Goal: Transaction & Acquisition: Download file/media

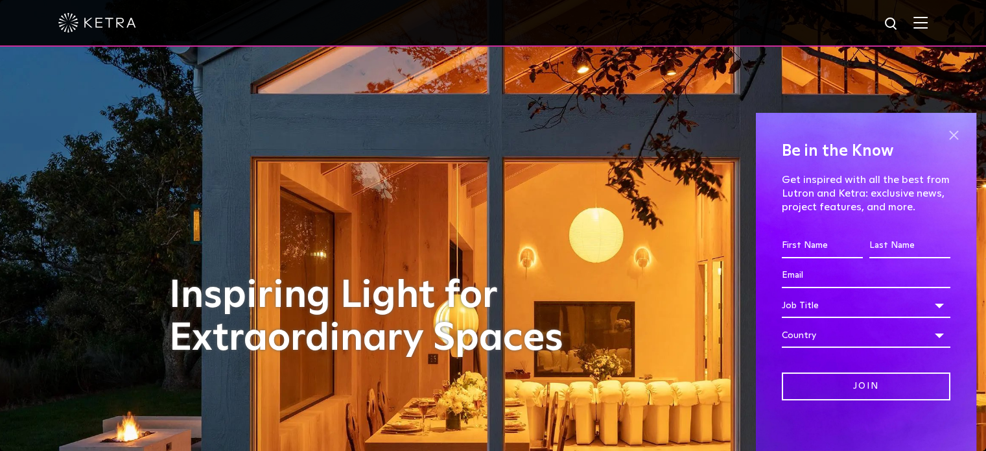
click at [944, 134] on span at bounding box center [953, 135] width 19 height 19
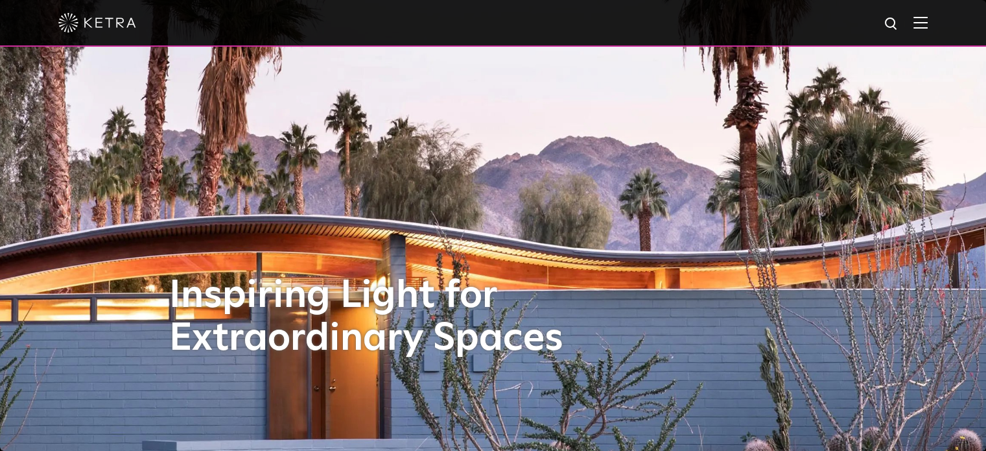
click at [101, 19] on img at bounding box center [97, 22] width 78 height 19
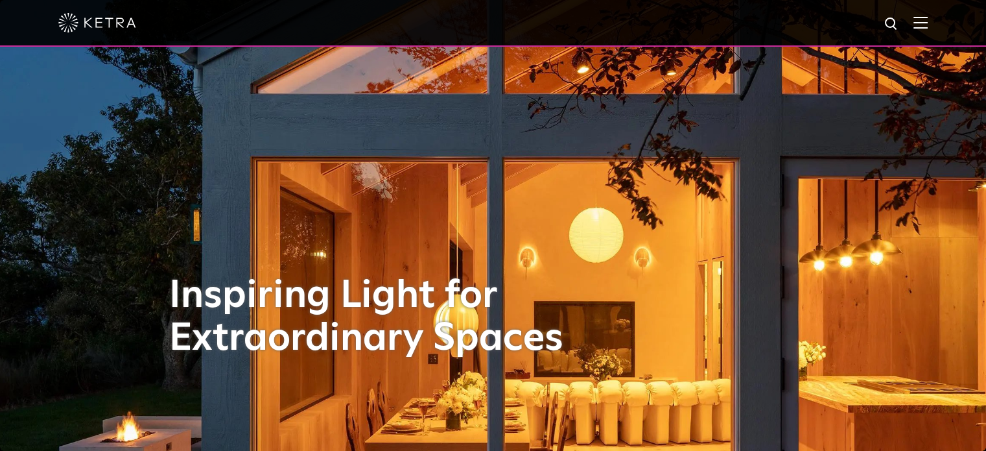
click at [929, 29] on div at bounding box center [493, 23] width 986 height 47
click at [927, 27] on img at bounding box center [921, 22] width 14 height 12
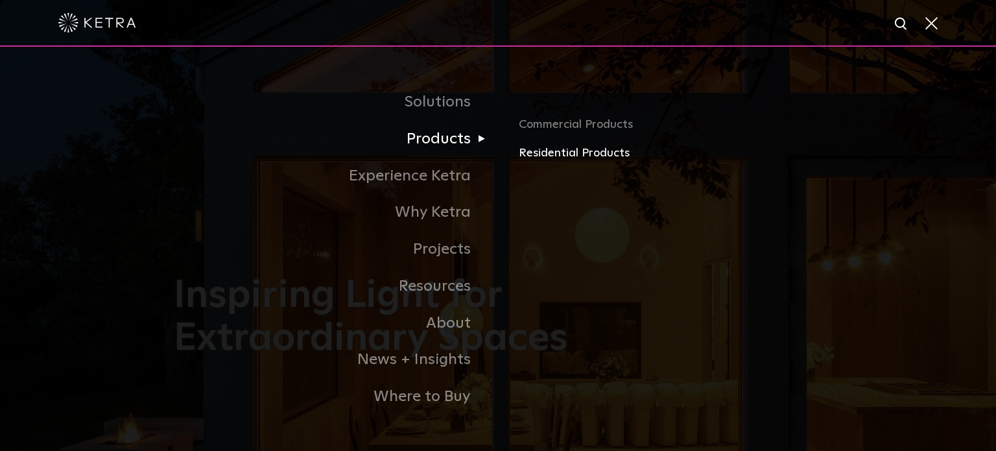
click at [555, 152] on link "Residential Products" at bounding box center [670, 153] width 303 height 19
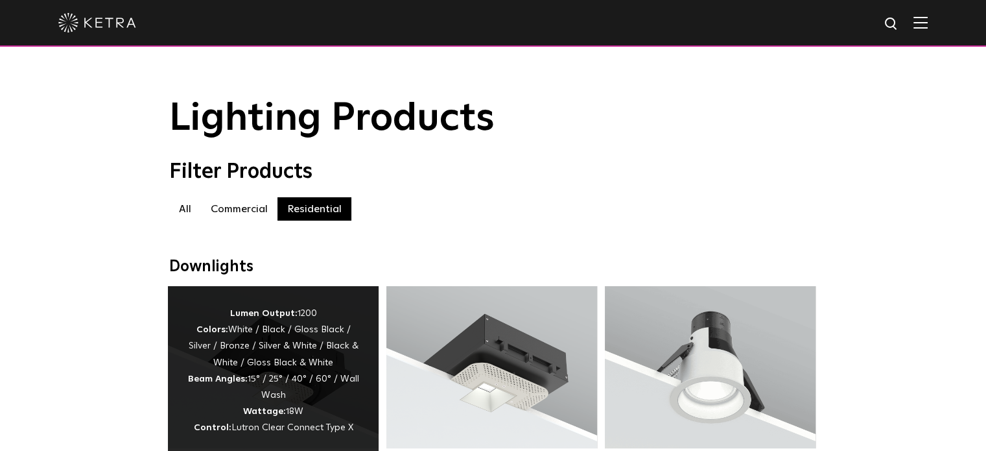
click at [271, 392] on div "Lumen Output: 1200 Colors: White / Black / Gloss Black / Silver / Bronze / Silv…" at bounding box center [273, 370] width 172 height 131
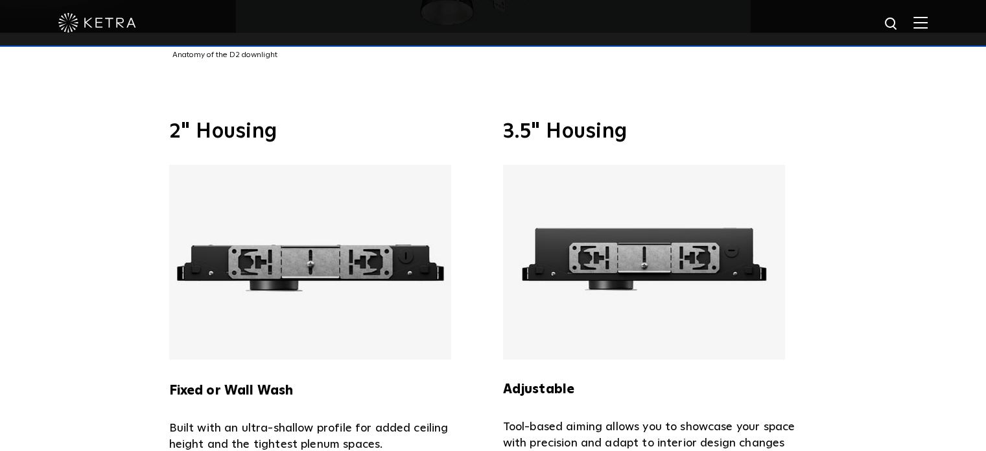
scroll to position [2563, 0]
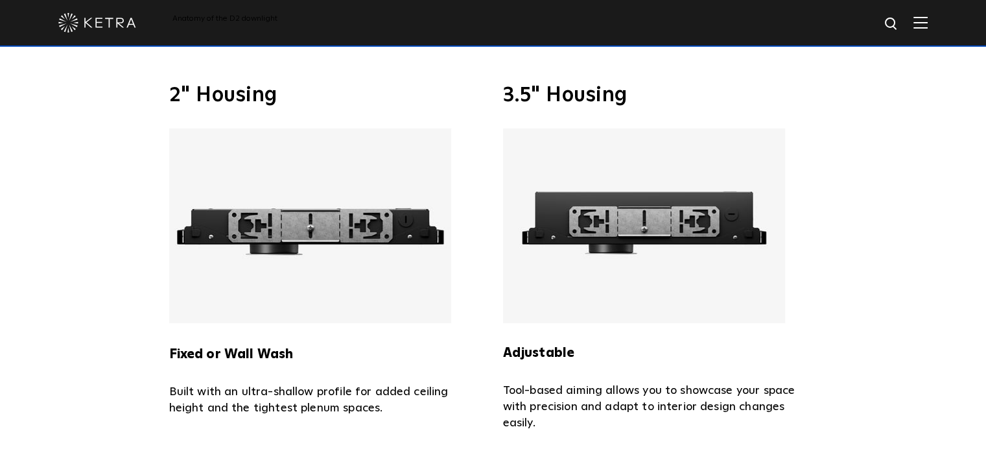
drag, startPoint x: 995, startPoint y: 36, endPoint x: 947, endPoint y: 298, distance: 266.4
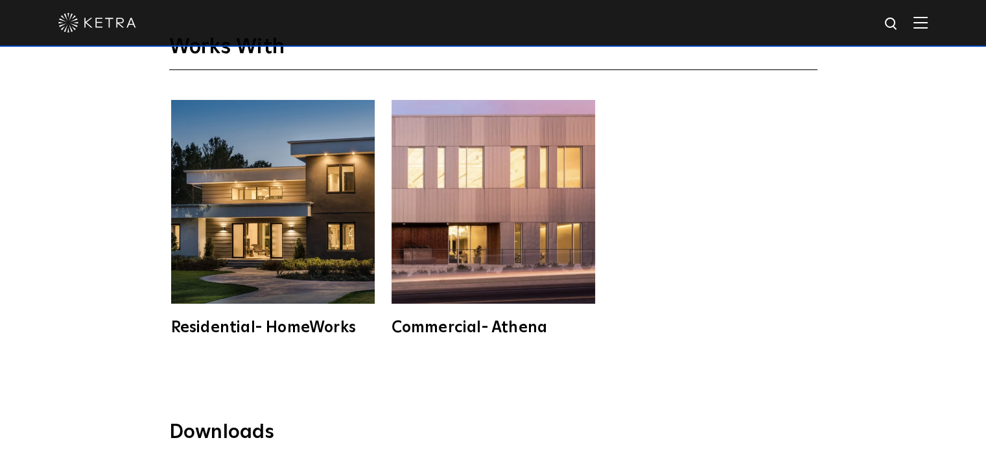
scroll to position [3372, 0]
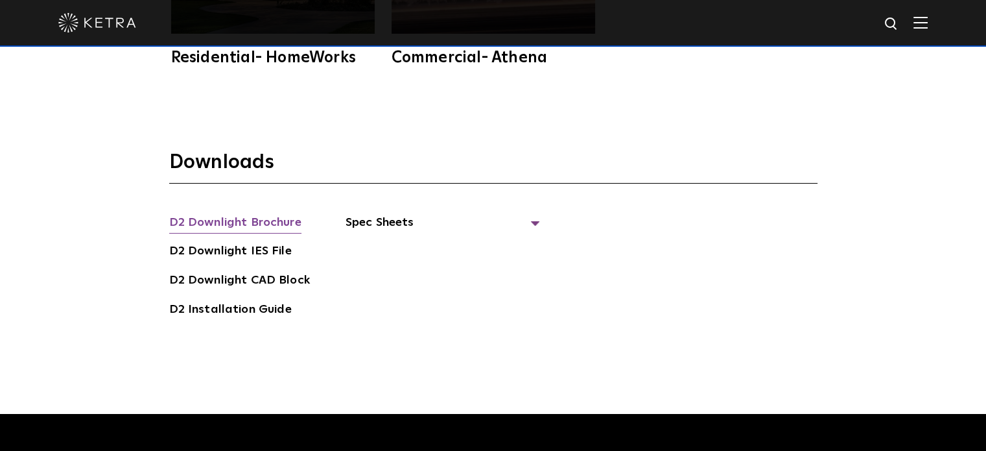
click at [262, 213] on link "D2 Downlight Brochure" at bounding box center [235, 223] width 132 height 21
click at [227, 213] on link "D2 Downlight Brochure" at bounding box center [235, 223] width 132 height 21
click at [201, 213] on link "D2 Downlight Brochure" at bounding box center [235, 223] width 132 height 21
